Goal: Information Seeking & Learning: Compare options

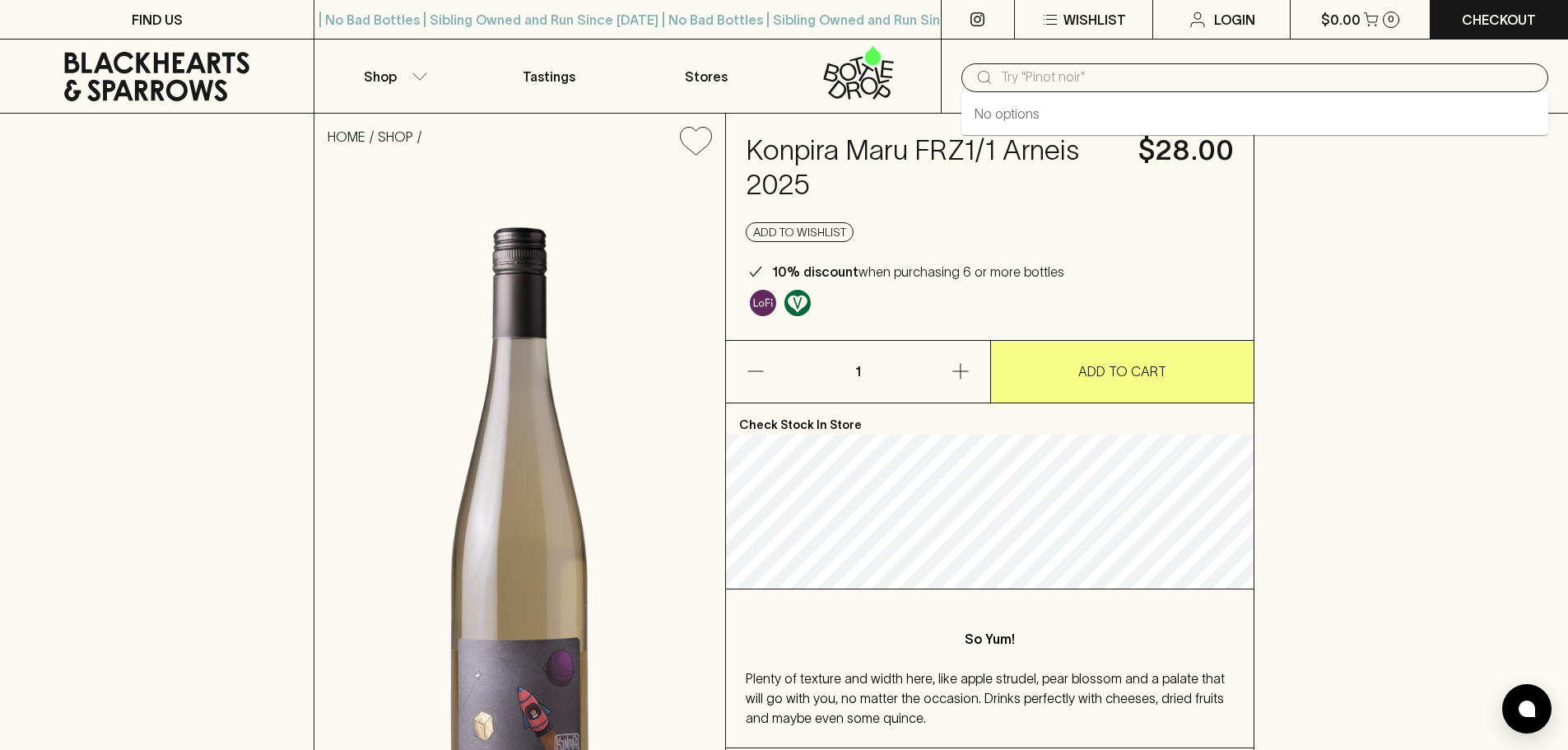
click at [1096, 76] on input "text" at bounding box center [1268, 77] width 534 height 27
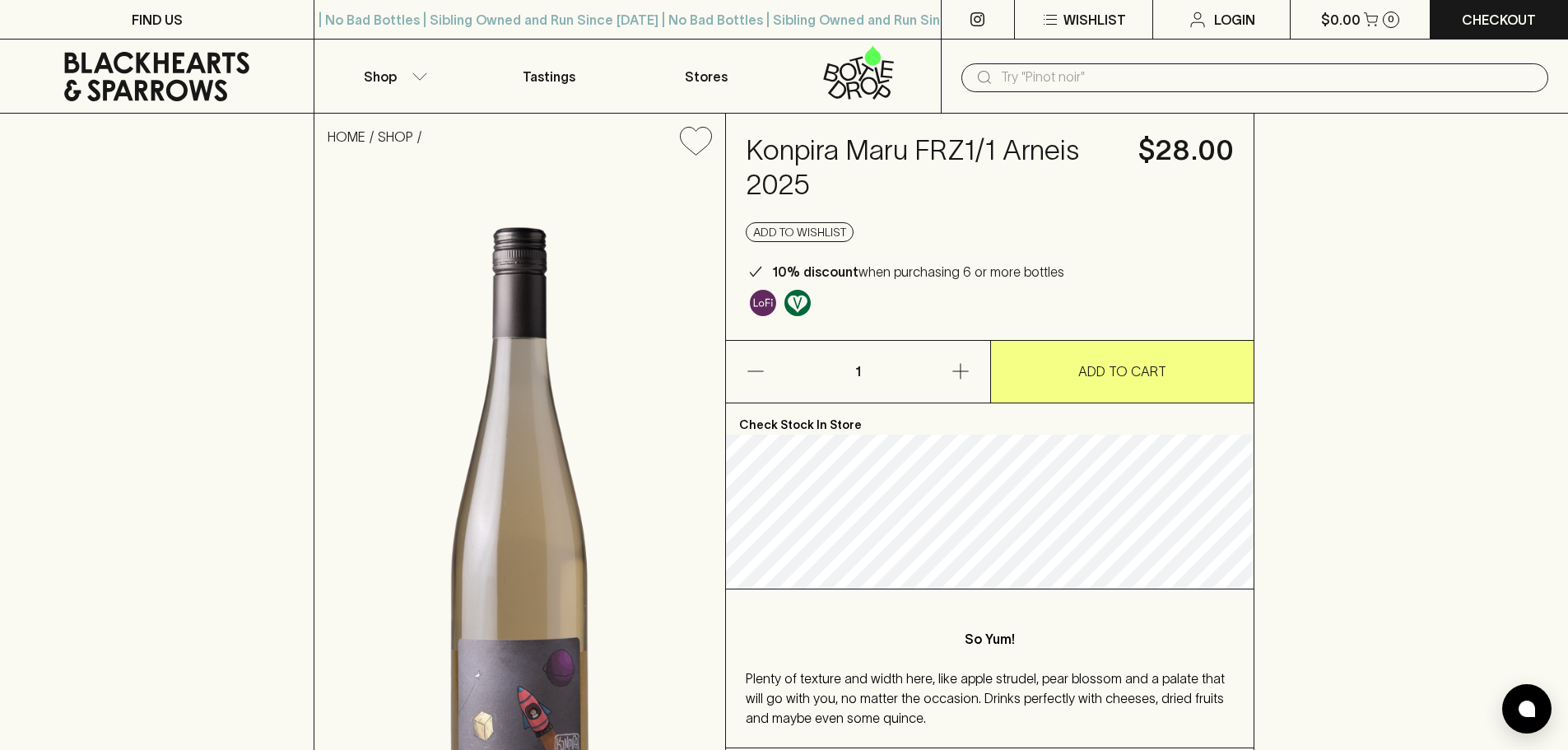
click at [1096, 76] on input "text" at bounding box center [1268, 77] width 534 height 27
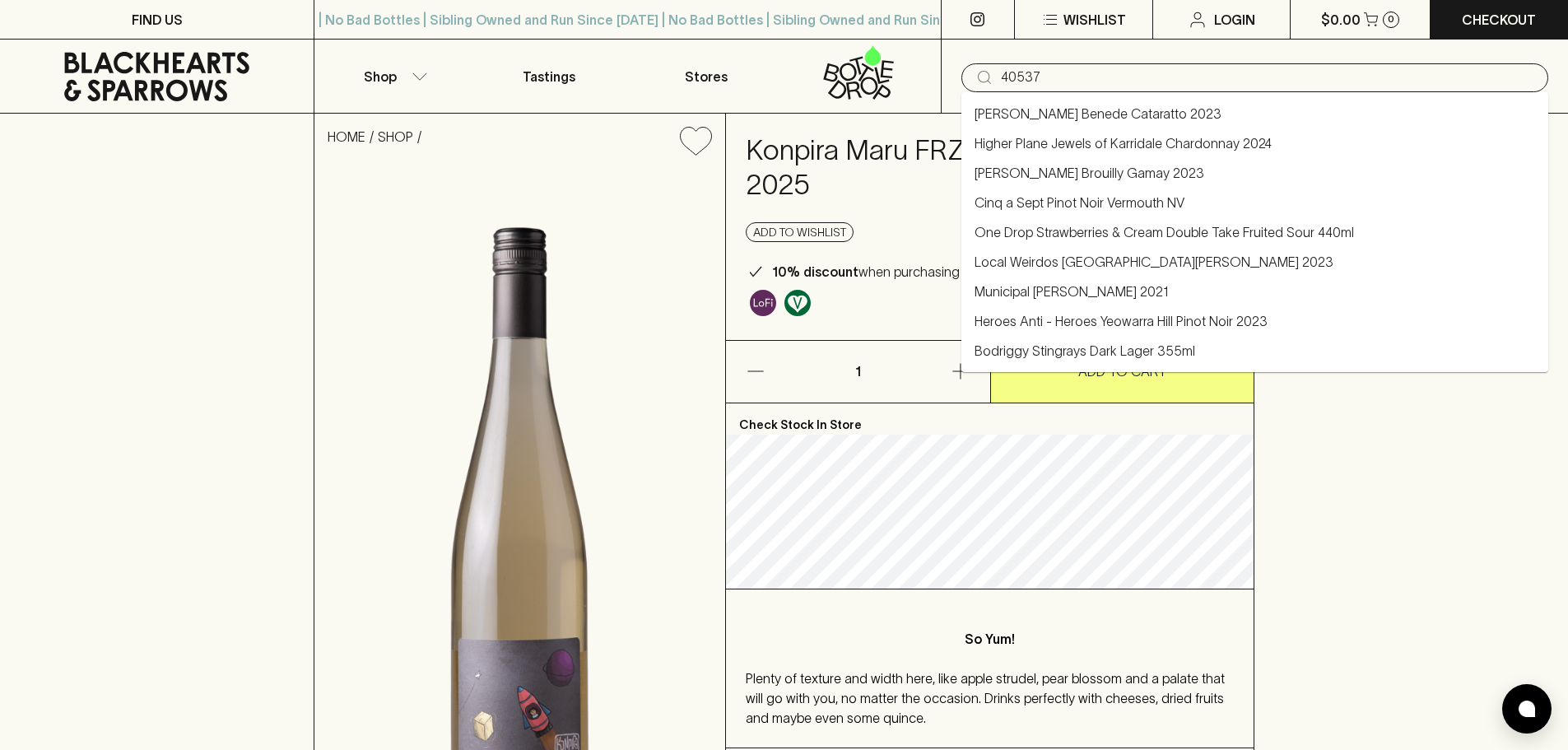
type input "40537"
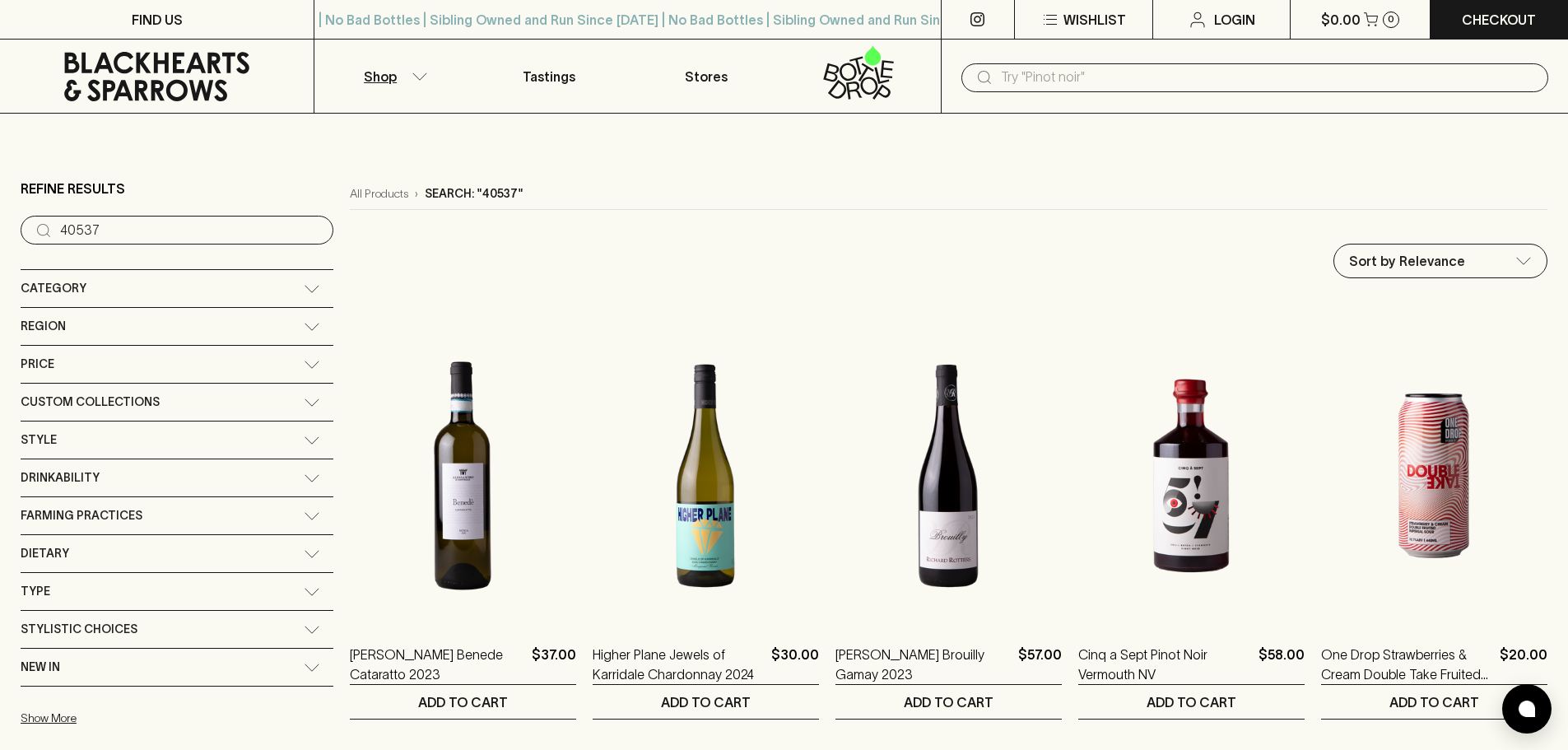
drag, startPoint x: 1154, startPoint y: 76, endPoint x: 1167, endPoint y: 75, distance: 13.0
click at [1152, 77] on input "text" at bounding box center [1268, 77] width 534 height 27
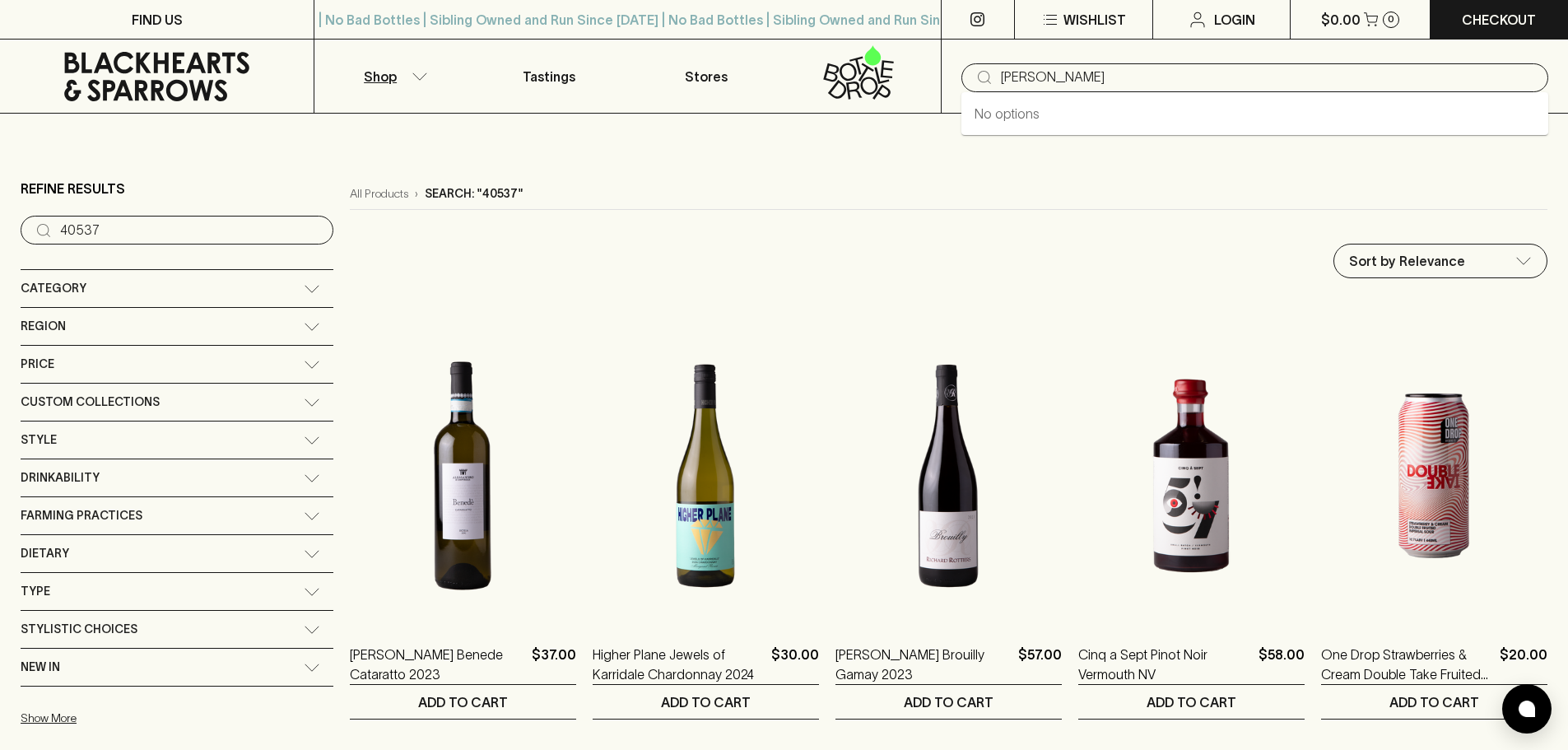
type input "[PERSON_NAME]"
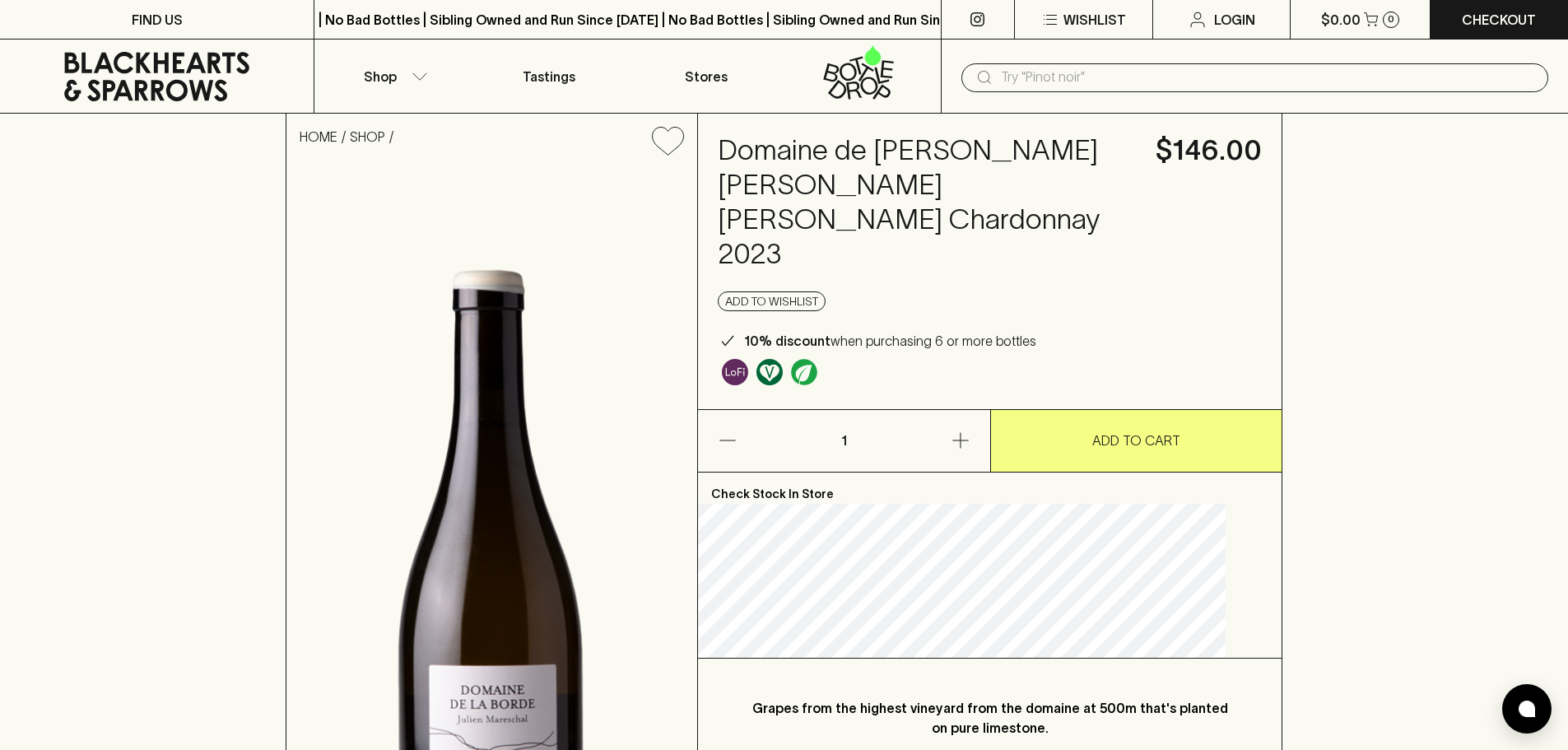
click at [1287, 88] on input "text" at bounding box center [1268, 77] width 534 height 27
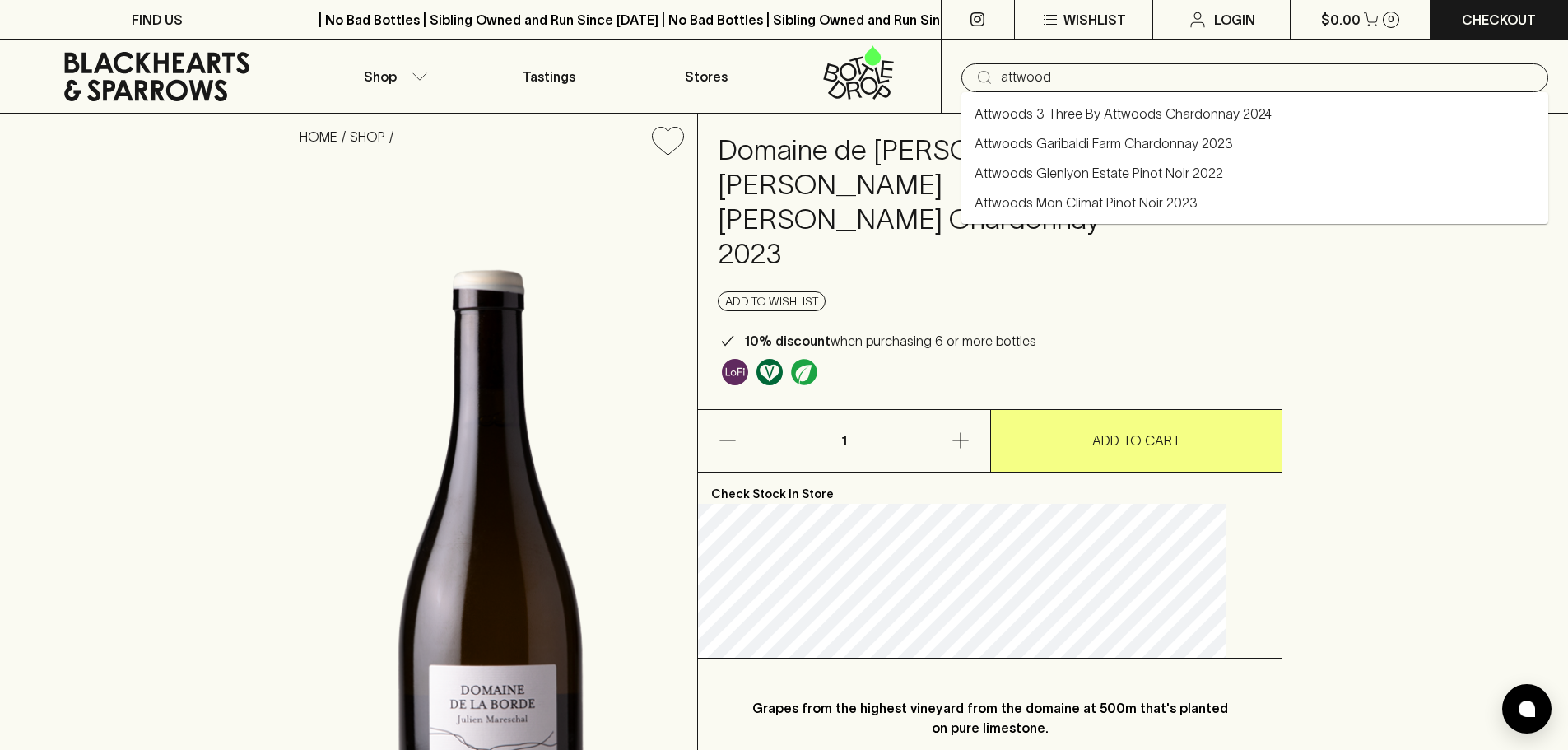
click at [1257, 148] on li "Attwoods Garibaldi Farm Chardonnay 2023" at bounding box center [1255, 143] width 587 height 30
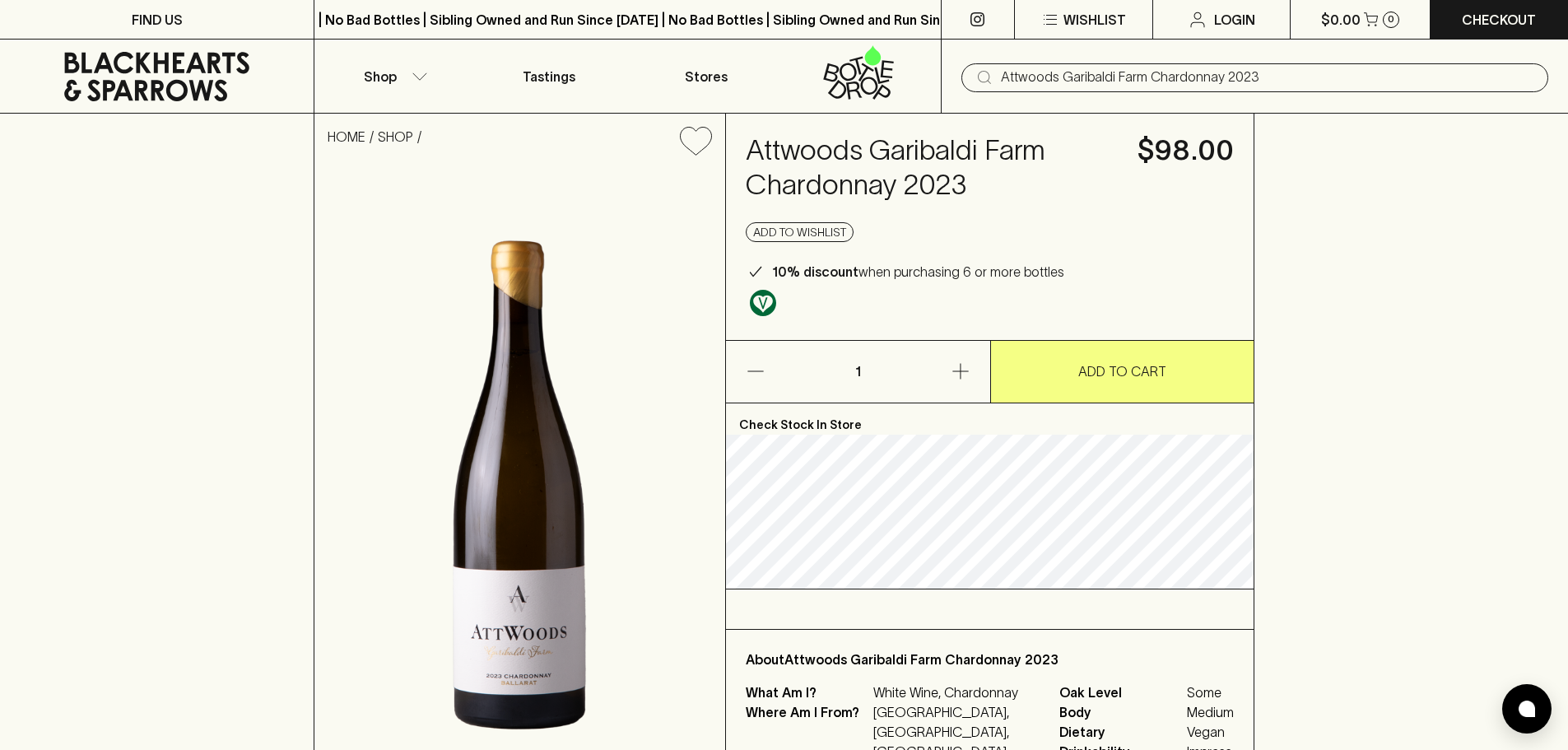
drag, startPoint x: 1361, startPoint y: 91, endPoint x: 233, endPoint y: -24, distance: 1133.8
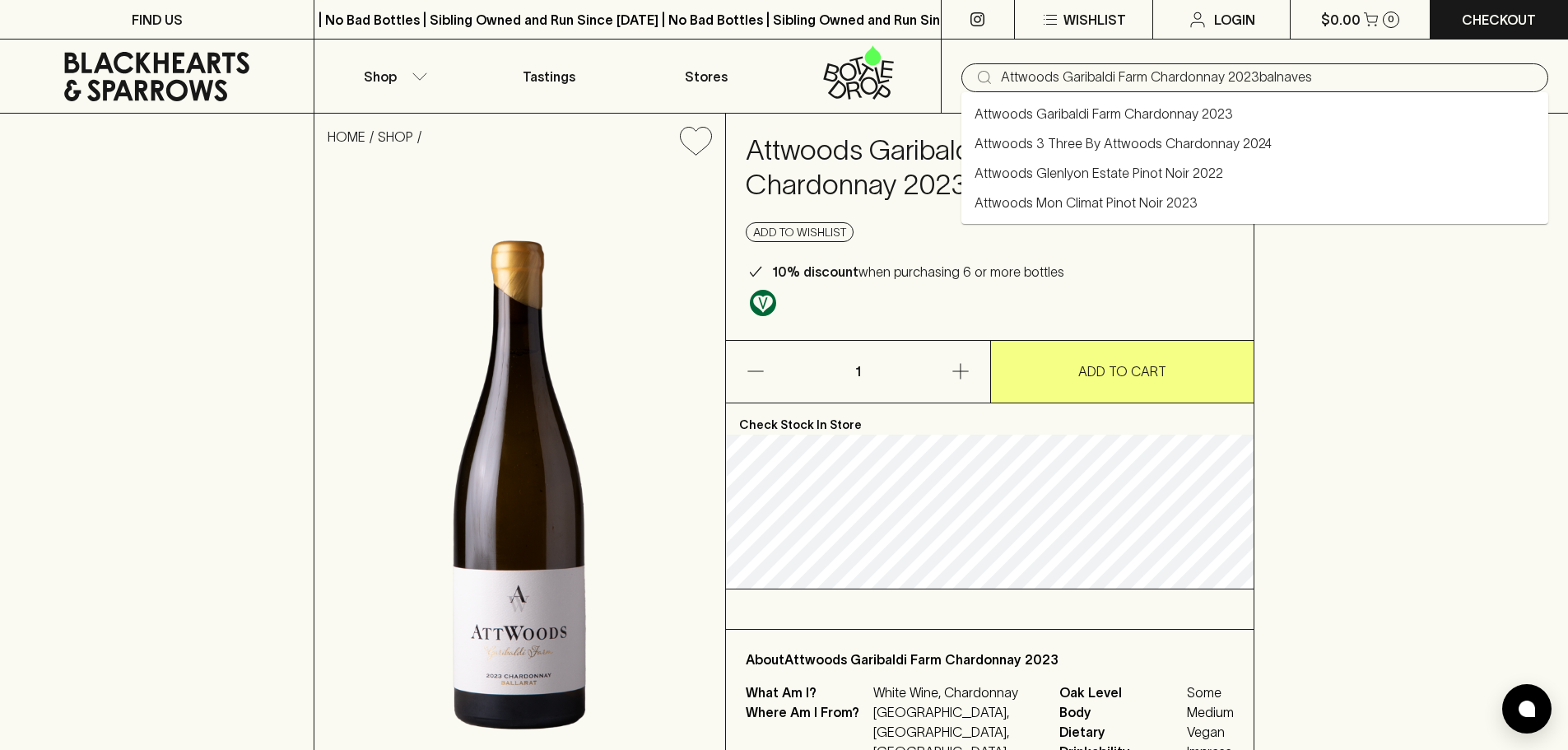
drag, startPoint x: 1248, startPoint y: 72, endPoint x: 323, endPoint y: -60, distance: 934.4
type input "balnaves"
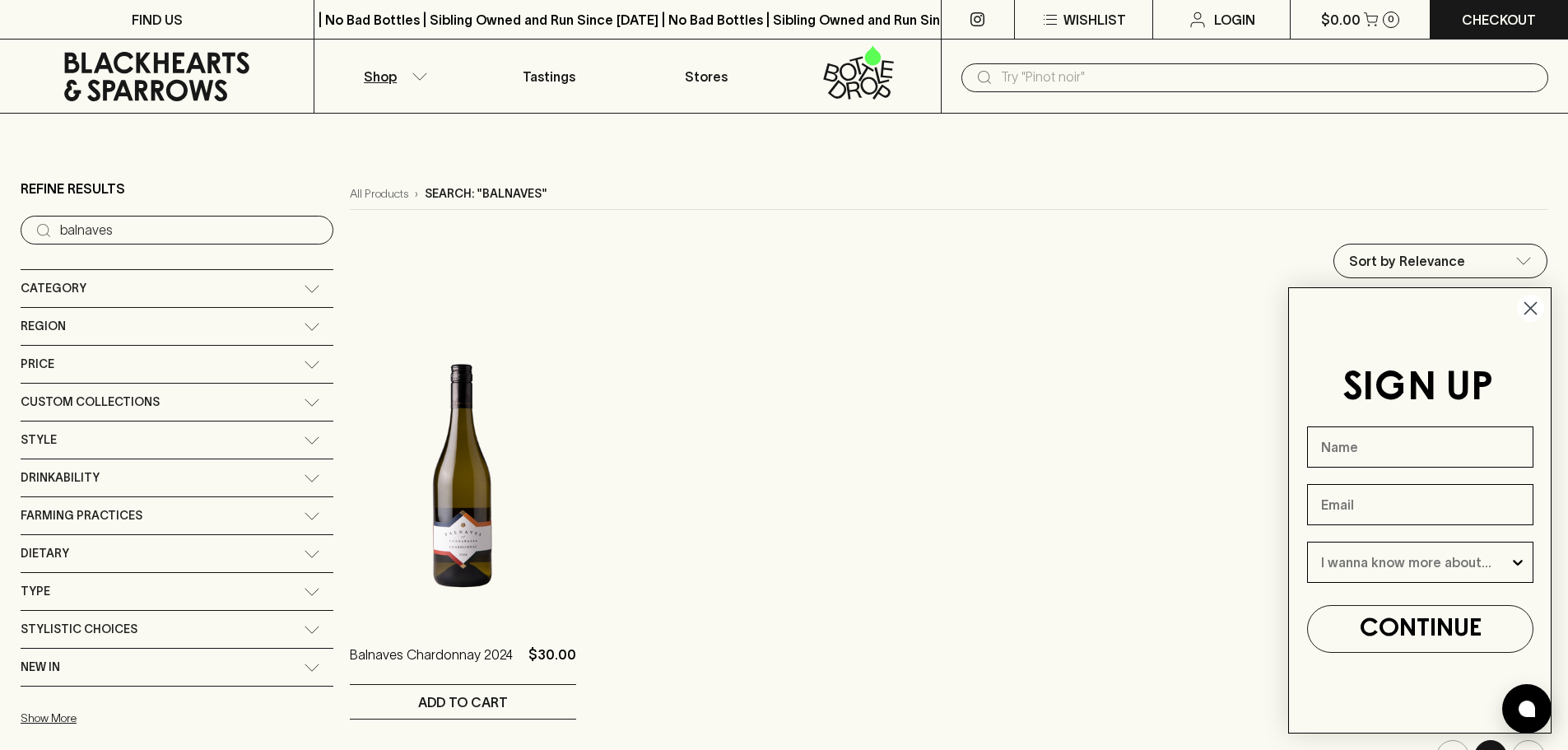
click at [1081, 61] on div "​" at bounding box center [1255, 76] width 587 height 31
type input "freefall"
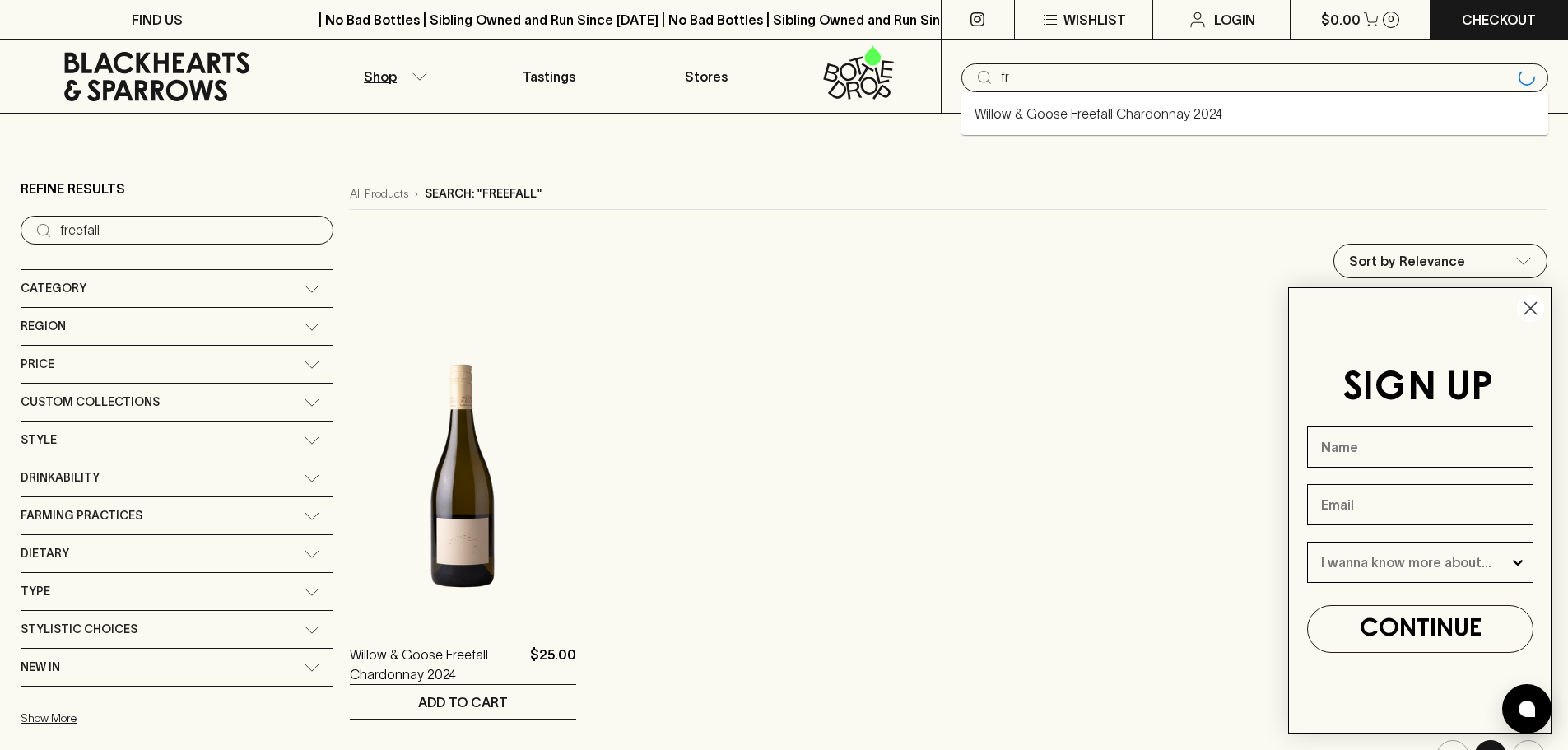
type input "f"
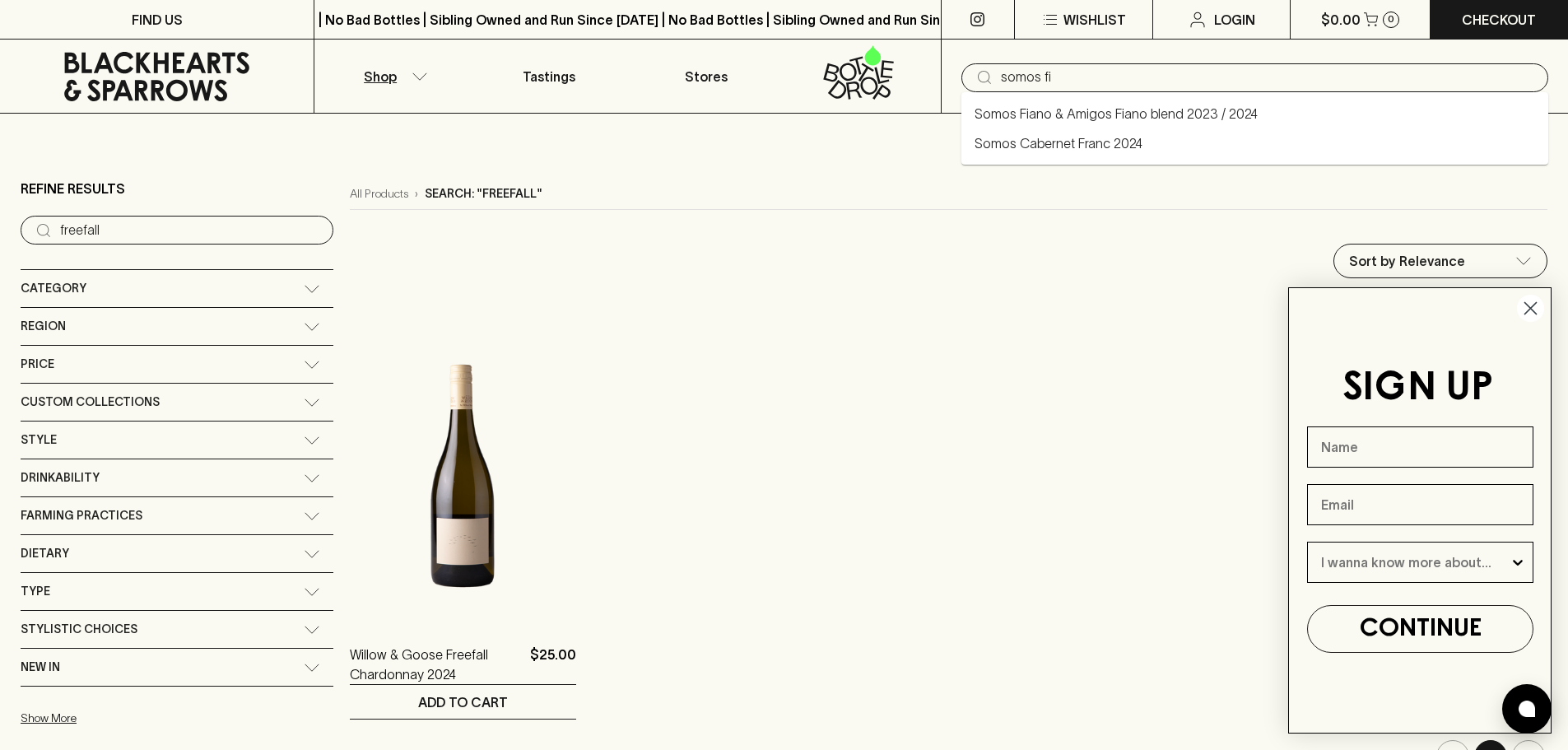
click at [1051, 107] on link "Somos Fiano & Amigos Fiano blend 2023 / 2024" at bounding box center [1115, 113] width 283 height 20
type input "Somos Fiano & Amigos Fiano blend 2023 / 2024"
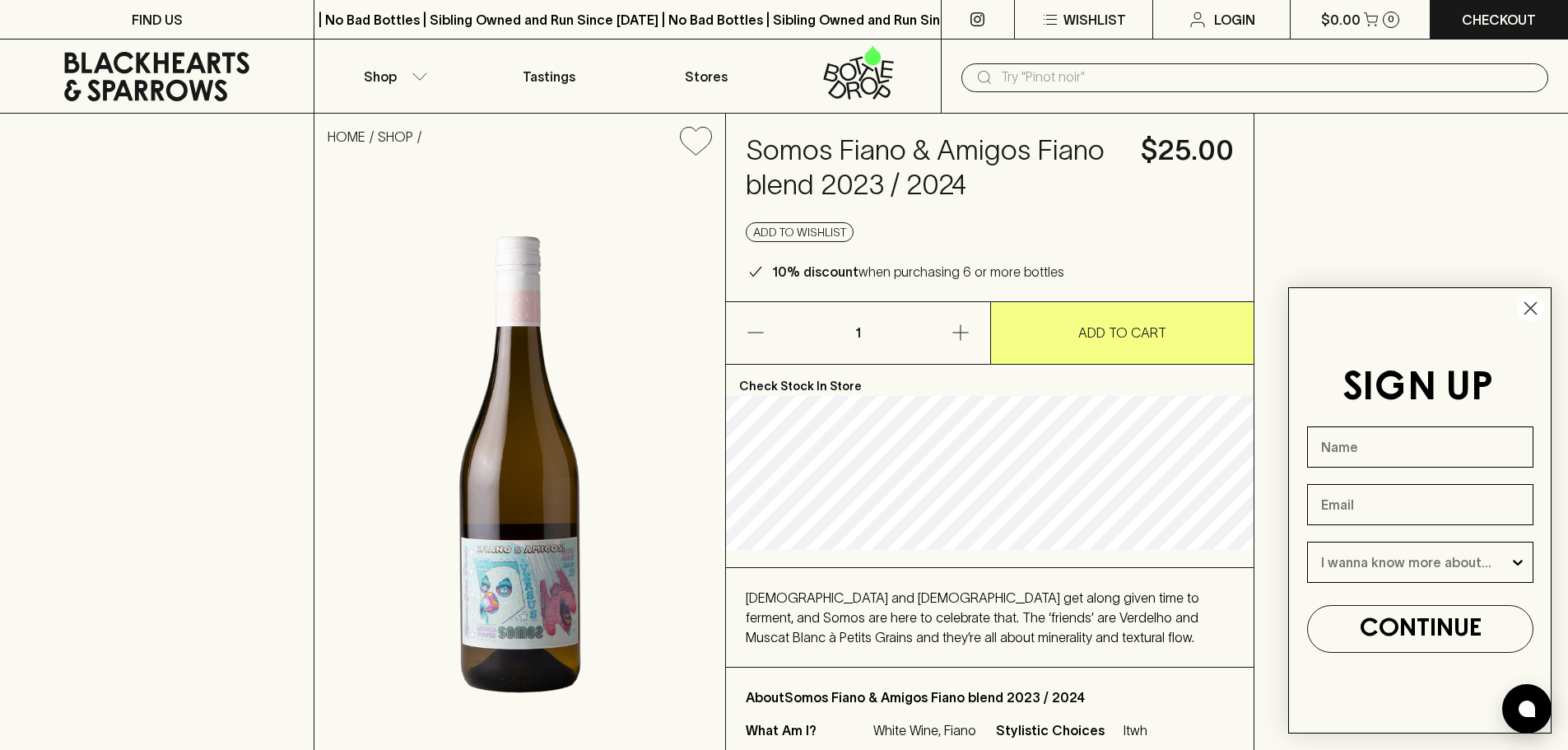
click at [1281, 92] on div "​" at bounding box center [1254, 76] width 627 height 74
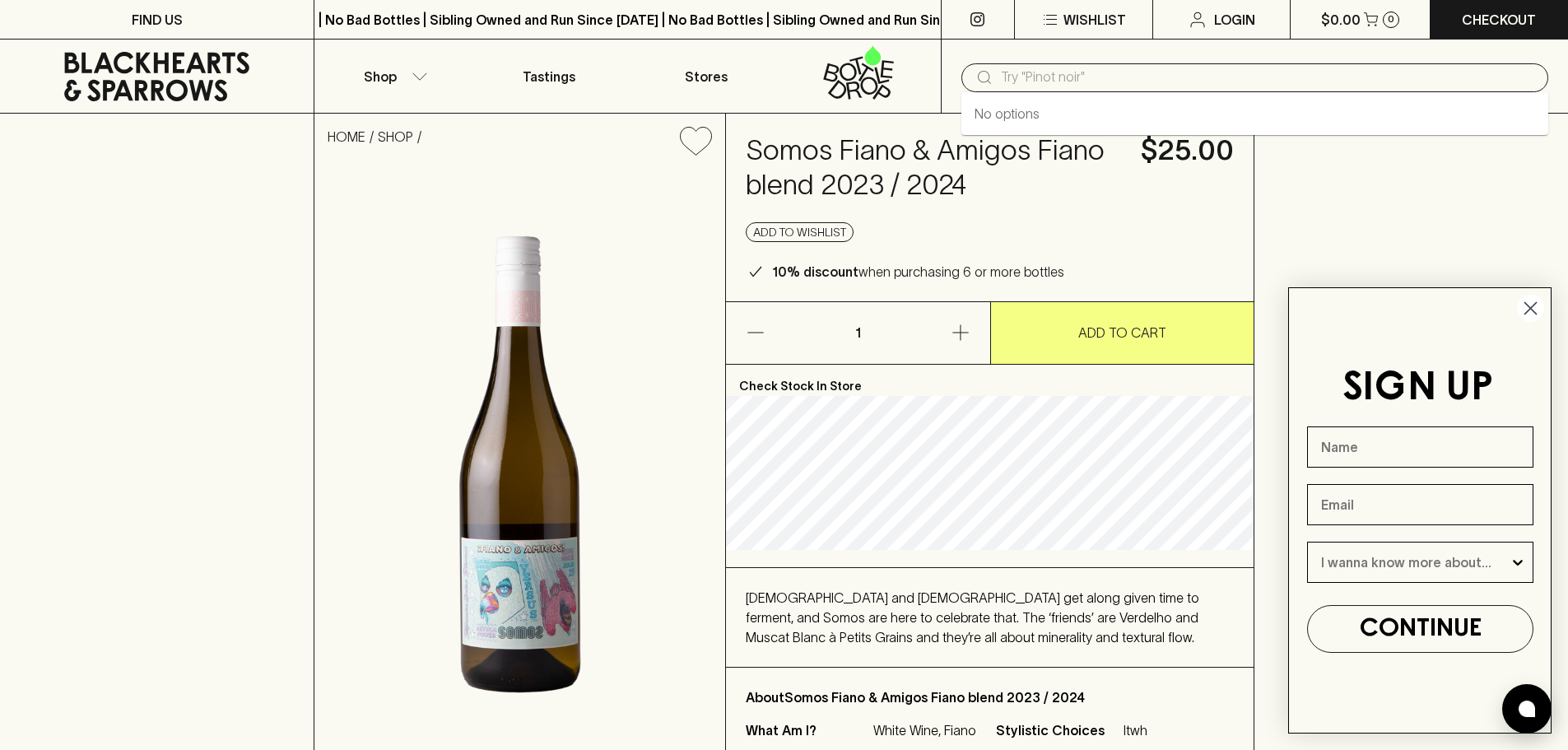
click at [1271, 67] on input "text" at bounding box center [1268, 77] width 534 height 27
type input "shadows"
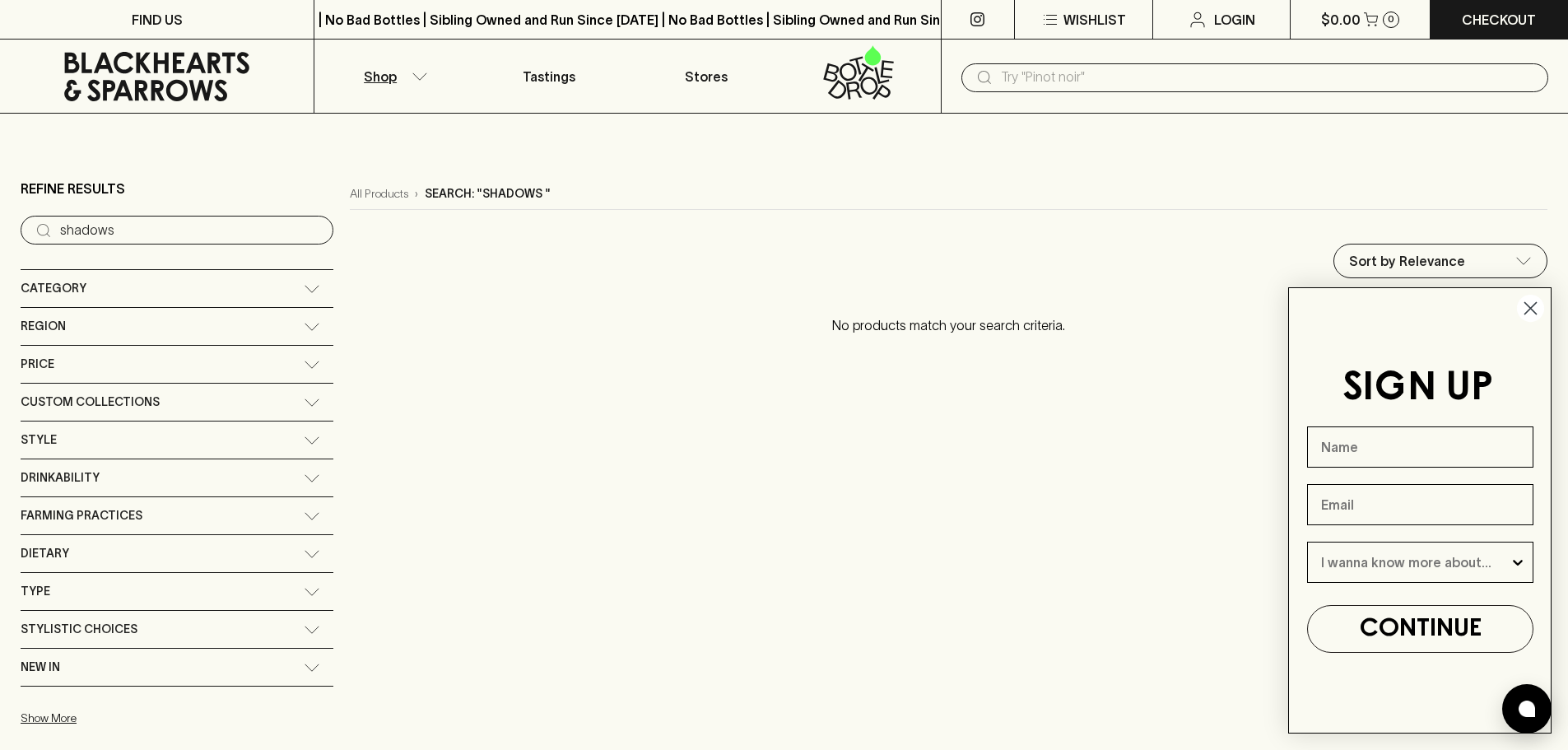
click at [1089, 91] on div "​" at bounding box center [1255, 77] width 587 height 29
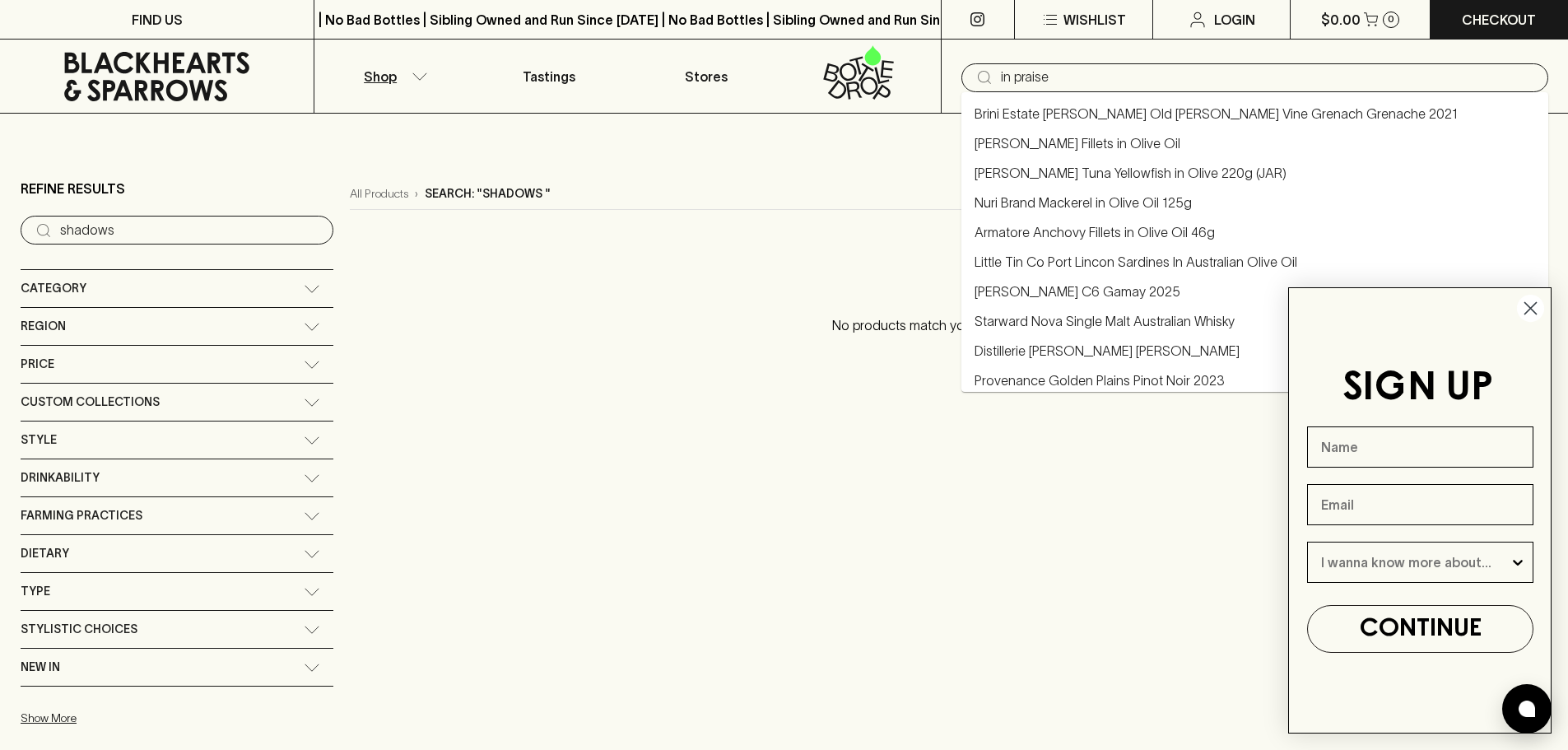
type input "in praise"
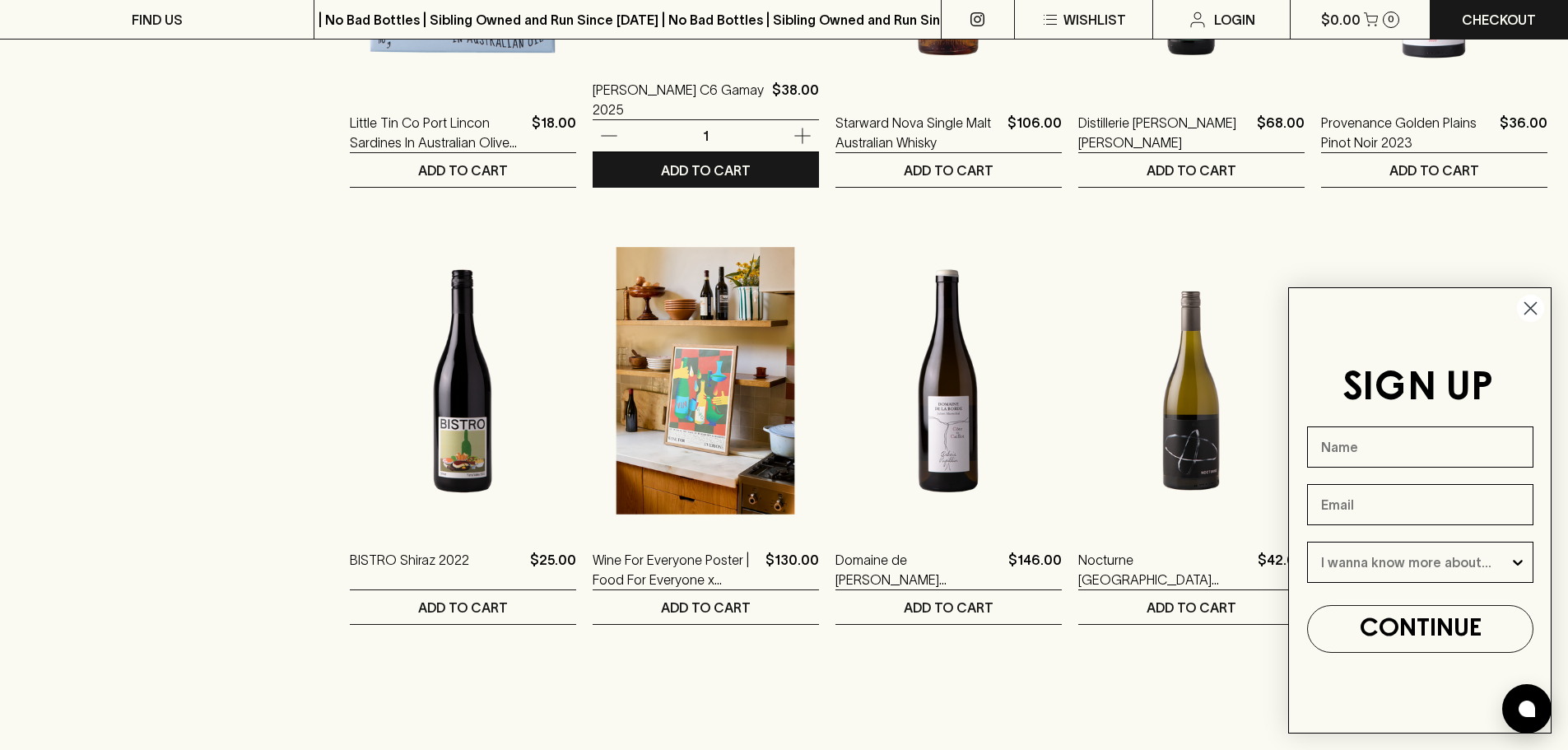
scroll to position [987, 0]
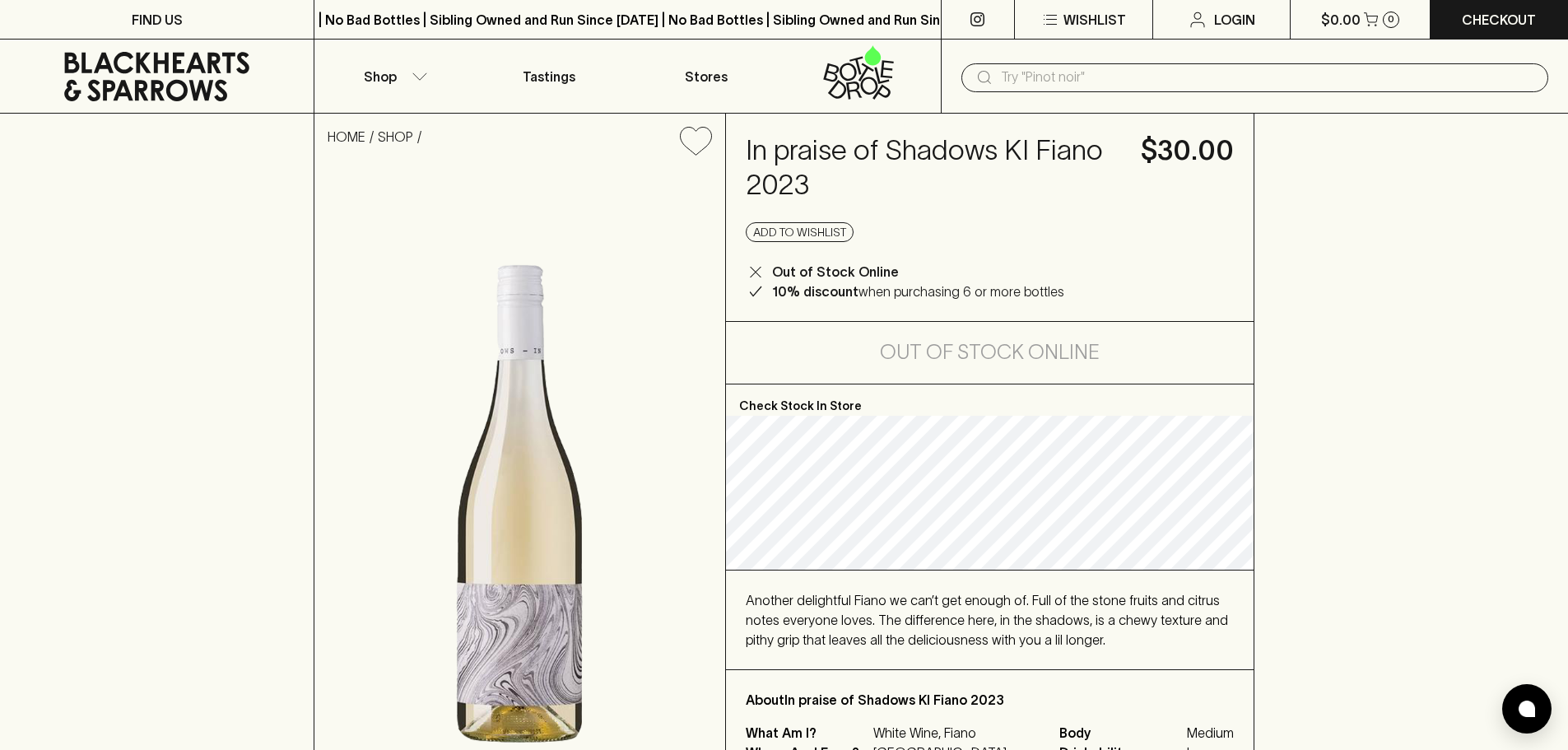
click at [1039, 79] on input "text" at bounding box center [1268, 77] width 534 height 27
